Goal: Transaction & Acquisition: Purchase product/service

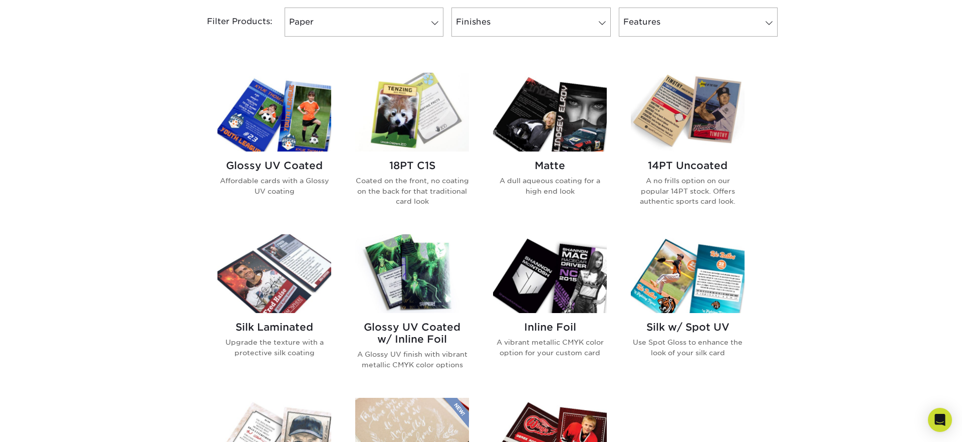
scroll to position [437, 0]
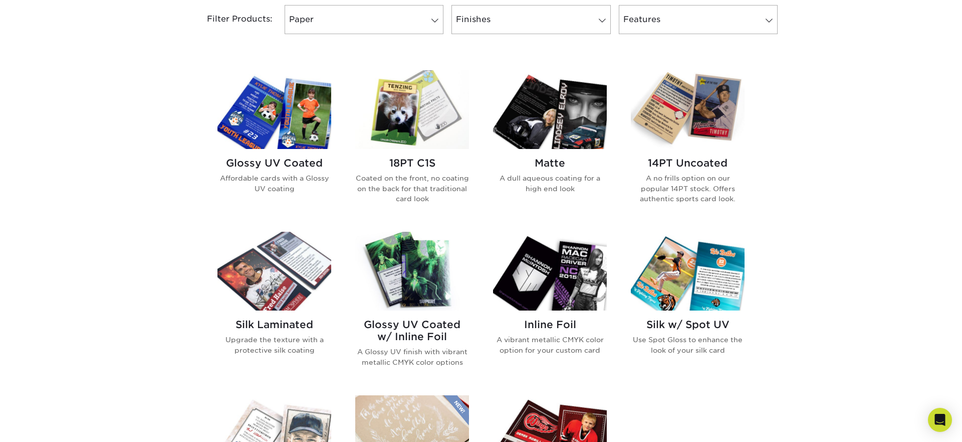
click at [493, 284] on img at bounding box center [550, 271] width 114 height 79
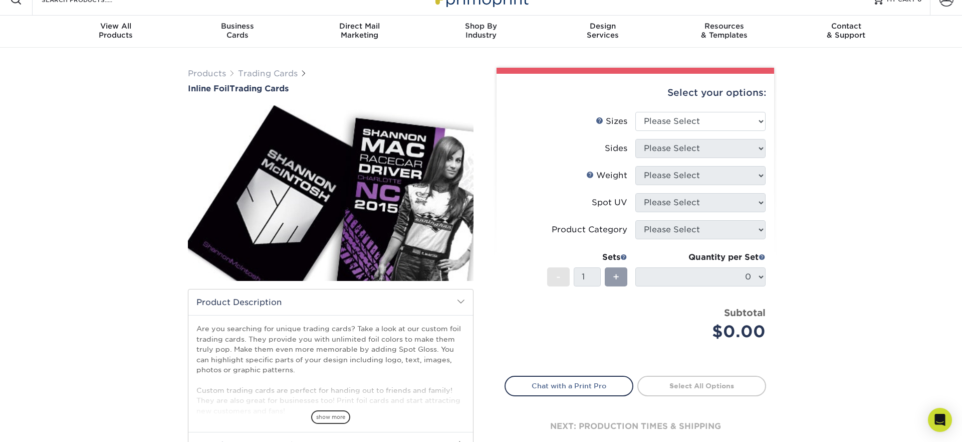
scroll to position [17, 0]
click at [458, 303] on span at bounding box center [461, 301] width 8 height 8
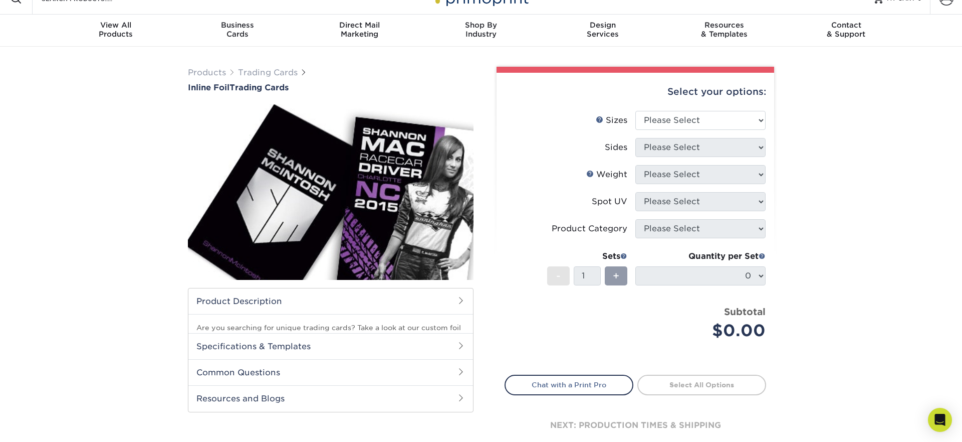
scroll to position [20, 0]
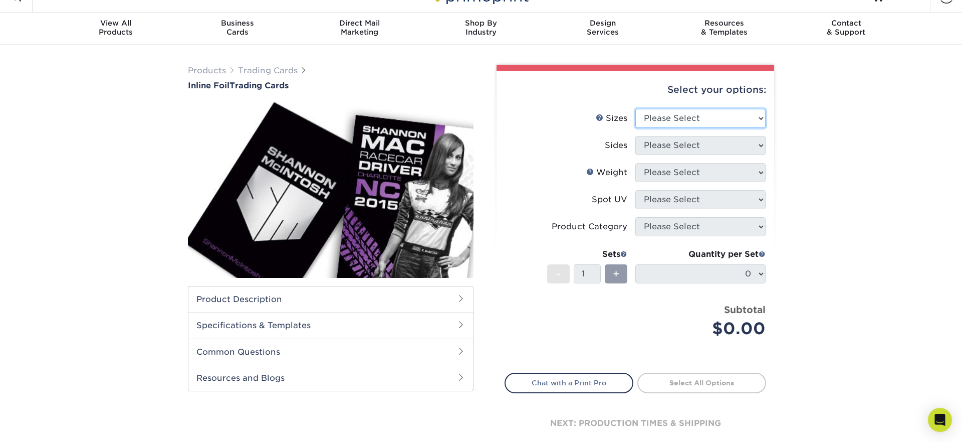
click at [719, 123] on select "Please Select 2.5" x 3.5"" at bounding box center [701, 118] width 130 height 19
select select "2.50x3.50"
click at [636, 109] on select "Please Select 2.5" x 3.5"" at bounding box center [701, 118] width 130 height 19
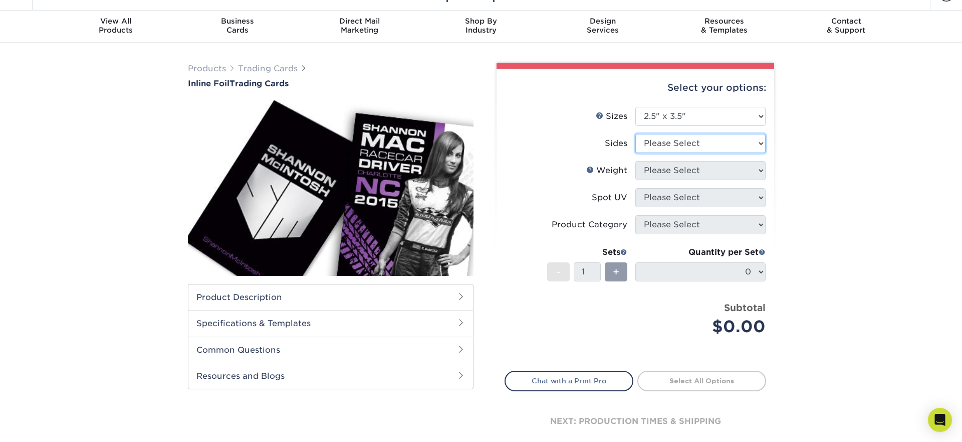
click at [704, 145] on select "Please Select Print Both Sides - Foil Back Only Print Both Sides - Foil Both Si…" at bounding box center [701, 143] width 130 height 19
select select "2ba18f74-0f96-487e-8b6e-985b404b3305"
click at [636, 134] on select "Please Select Print Both Sides - Foil Back Only Print Both Sides - Foil Both Si…" at bounding box center [701, 143] width 130 height 19
click at [687, 178] on select "Please Select 16PT" at bounding box center [701, 170] width 130 height 19
select select "16PT"
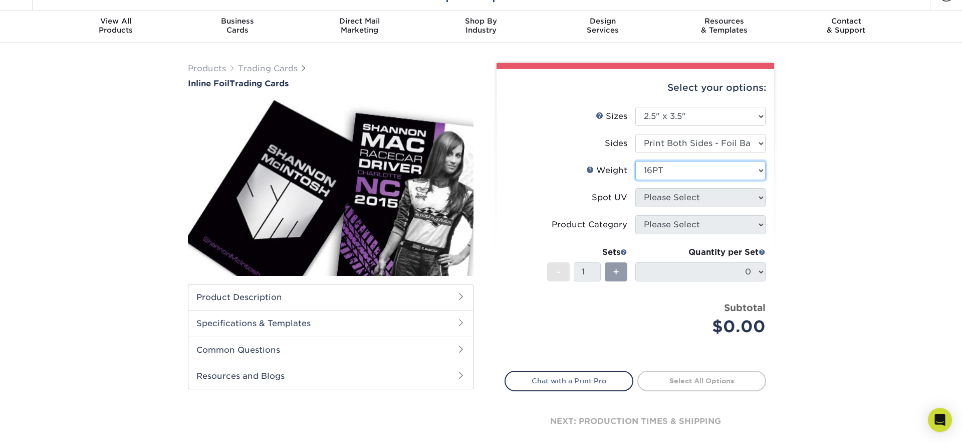
click at [636, 161] on select "Please Select 16PT" at bounding box center [701, 170] width 130 height 19
click at [685, 201] on select "Please Select No Spot UV Front and Back (Both Sides) Front Only Back Only" at bounding box center [701, 197] width 130 height 19
select select "0"
click at [636, 188] on select "Please Select No Spot UV Front and Back (Both Sides) Front Only Back Only" at bounding box center [701, 197] width 130 height 19
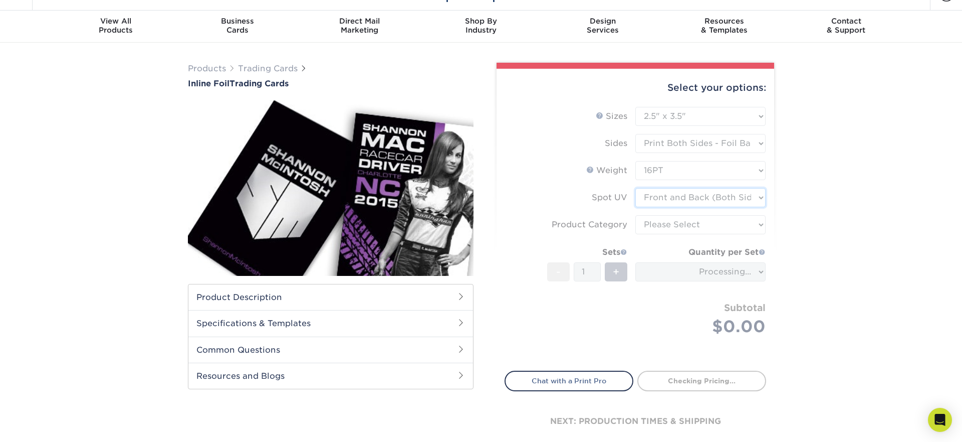
scroll to position [22, 0]
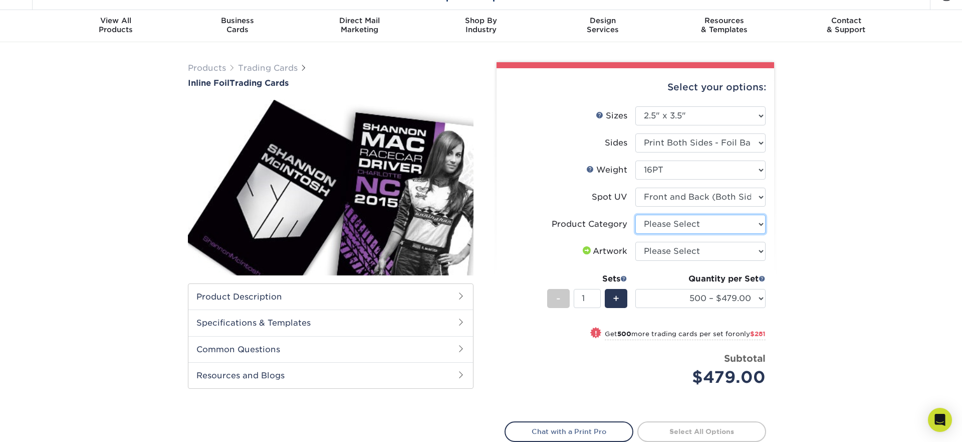
click at [696, 223] on select "Please Select Trading Cards" at bounding box center [701, 224] width 130 height 19
select select "c2f9bce9-36c2-409d-b101-c29d9d031e18"
click at [636, 215] on select "Please Select Trading Cards" at bounding box center [701, 224] width 130 height 19
click at [662, 298] on select "500 – $479.00 1000 – $760.00 2500 – $1104.00 5000 – $1565.00" at bounding box center [701, 298] width 130 height 19
click at [636, 289] on select "500 – $479.00 1000 – $760.00 2500 – $1104.00 5000 – $1565.00" at bounding box center [701, 298] width 130 height 19
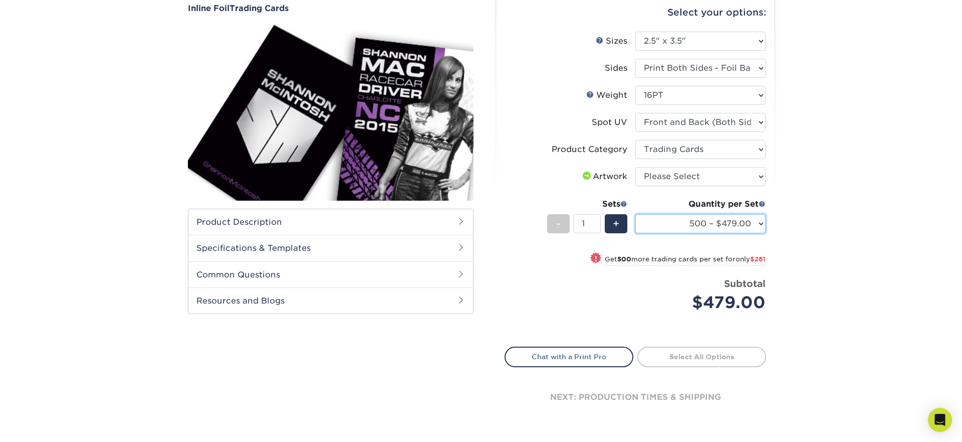
scroll to position [0, 0]
